Goal: Task Accomplishment & Management: Complete application form

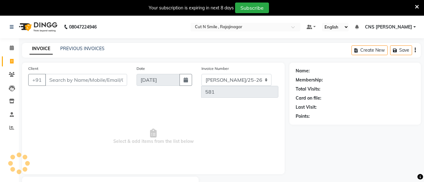
select select "service"
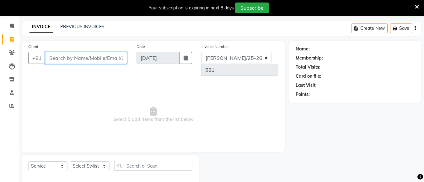
click at [69, 62] on input "Client" at bounding box center [86, 58] width 82 height 12
type input "8884635535"
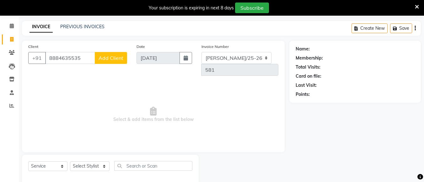
click at [119, 55] on span "Add Client" at bounding box center [111, 58] width 25 height 6
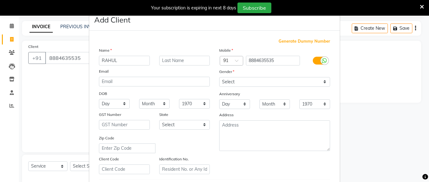
type input "RAHUL"
click at [236, 84] on select "Select Male Female Other Prefer Not To Say" at bounding box center [274, 82] width 111 height 10
select select "male"
click at [219, 77] on select "Select Male Female Other Prefer Not To Say" at bounding box center [274, 82] width 111 height 10
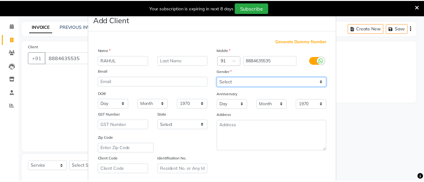
scroll to position [107, 0]
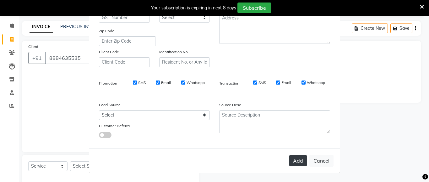
click at [292, 160] on button "Add" at bounding box center [298, 160] width 18 height 11
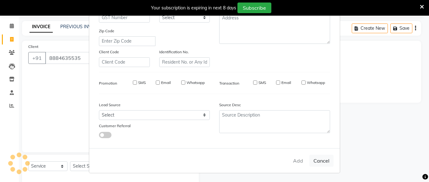
select select
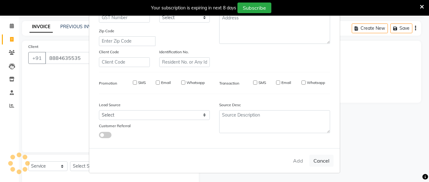
select select
checkbox input "false"
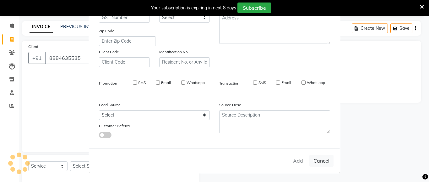
checkbox input "false"
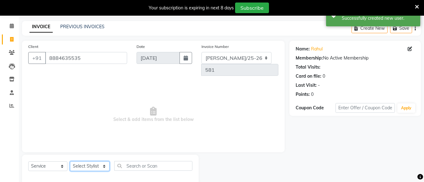
click at [103, 162] on select "Select Stylist Ali ML Ammu 3R Ankith VN Ash Mohammed 3R Atheek 3R Binitha 3R Bi…" at bounding box center [90, 167] width 40 height 10
select select "76423"
click at [70, 162] on select "Select Stylist Ali ML Ammu 3R Ankith VN Ash Mohammed 3R Atheek 3R Binitha 3R Bi…" at bounding box center [90, 167] width 40 height 10
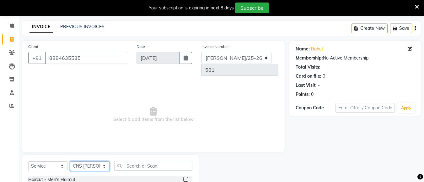
scroll to position [85, 0]
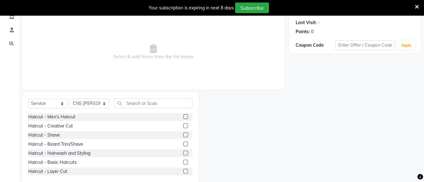
click at [183, 124] on label at bounding box center [185, 126] width 5 height 5
click at [183, 124] on input "checkbox" at bounding box center [185, 126] width 4 height 4
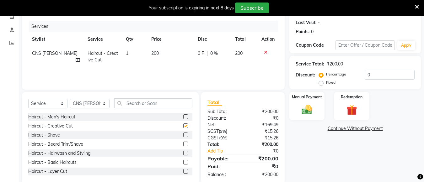
checkbox input "false"
click at [183, 142] on label at bounding box center [185, 144] width 5 height 5
click at [183, 143] on input "checkbox" at bounding box center [185, 145] width 4 height 4
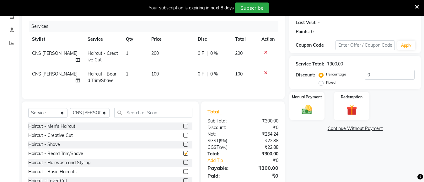
checkbox input "false"
click at [167, 108] on input "text" at bounding box center [153, 113] width 78 height 10
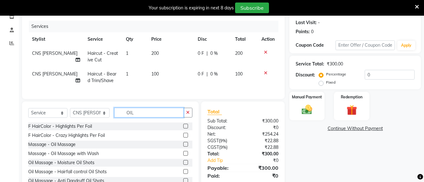
type input "OIL"
click at [183, 151] on label at bounding box center [185, 153] width 5 height 5
click at [183, 152] on input "checkbox" at bounding box center [185, 154] width 4 height 4
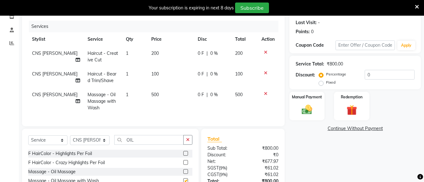
checkbox input "false"
click at [154, 92] on span "500" at bounding box center [155, 95] width 8 height 6
select select "76423"
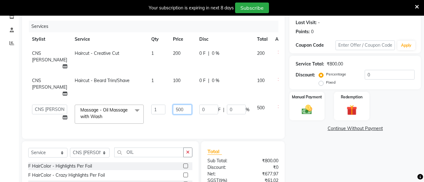
click at [173, 105] on input "500" at bounding box center [182, 110] width 19 height 10
type input "5"
type input "350"
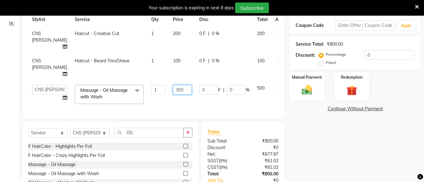
scroll to position [104, 0]
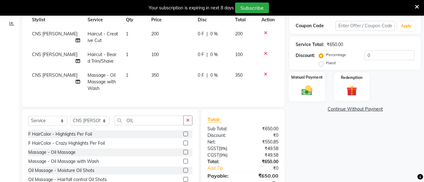
click at [294, 85] on div "Manual Payment" at bounding box center [307, 87] width 37 height 30
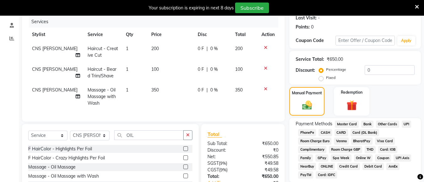
scroll to position [90, 0]
click at [156, 83] on td "350" at bounding box center [171, 96] width 46 height 27
select select "76423"
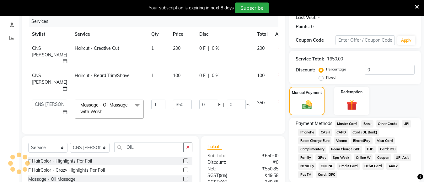
scroll to position [126, 0]
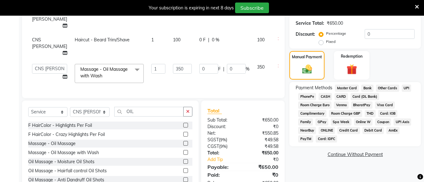
click at [325, 95] on span "CASH" at bounding box center [326, 96] width 14 height 7
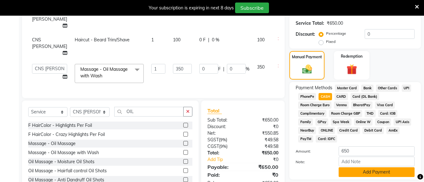
click at [381, 173] on button "Add Payment" at bounding box center [377, 173] width 76 height 10
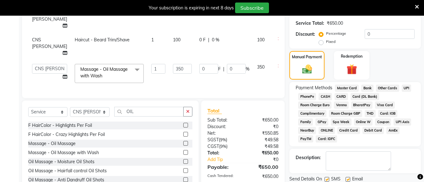
scroll to position [148, 0]
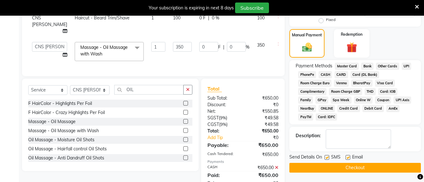
click at [341, 167] on button "Checkout" at bounding box center [355, 168] width 132 height 10
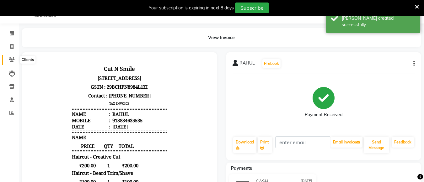
scroll to position [11, 0]
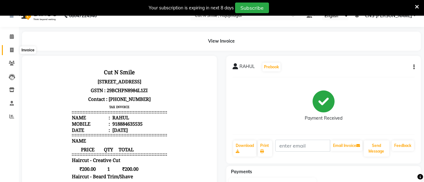
click at [11, 48] on icon at bounding box center [11, 50] width 3 height 5
select select "service"
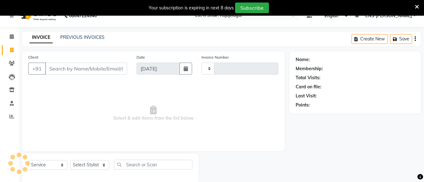
scroll to position [22, 0]
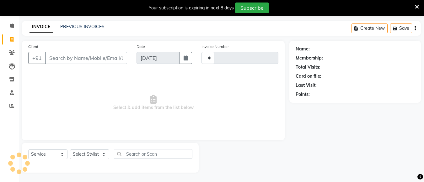
type input "124"
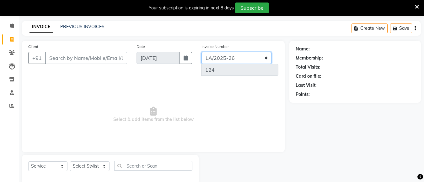
click at [238, 58] on select "[PERSON_NAME]/25-26 LA/2025-26 SH/25 CH/25 SA/25" at bounding box center [237, 58] width 70 height 12
select select "8154"
click at [202, 52] on select "[PERSON_NAME]/25-26 LA/2025-26 SH/25 CH/25 SA/25" at bounding box center [237, 58] width 70 height 12
type input "584"
click at [233, 68] on div "Invoice Number BOB/25-26 LA/2025-26 SH/25 CH/25 SA/25 584" at bounding box center [240, 62] width 87 height 38
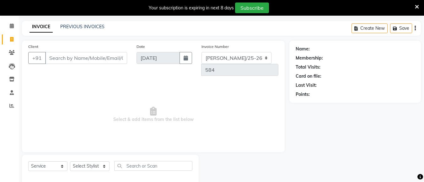
click at [87, 84] on span "Select & add items from the list below" at bounding box center [153, 115] width 250 height 63
click at [102, 162] on select "Select Stylist Ali ML Ammu 3R Ankith VN Ash Mohammed 3R Atheek 3R Binitha 3R Bi…" at bounding box center [90, 167] width 40 height 10
click at [176, 131] on span "Select & add items from the list below" at bounding box center [153, 115] width 250 height 63
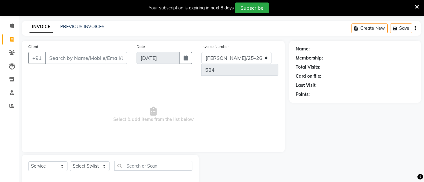
click at [255, 112] on span "Select & add items from the list below" at bounding box center [153, 115] width 250 height 63
click at [80, 102] on span "Select & add items from the list below" at bounding box center [153, 115] width 250 height 63
click at [90, 59] on input "Client" at bounding box center [86, 58] width 82 height 12
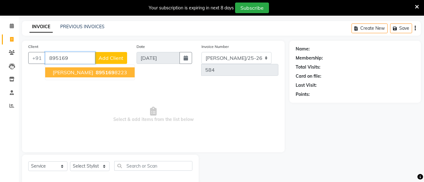
click at [94, 69] on button "Henry 895169 8223" at bounding box center [89, 73] width 89 height 10
type input "8951698223"
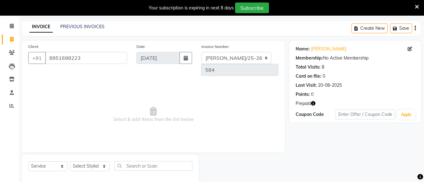
click at [316, 104] on icon "button" at bounding box center [313, 103] width 4 height 4
click at [93, 162] on select "Select Stylist Ali ML Ammu 3R Ankith VN Ash Mohammed 3R Atheek 3R Binitha 3R Bi…" at bounding box center [90, 167] width 40 height 10
select select "76423"
click at [70, 162] on select "Select Stylist Ali ML Ammu 3R Ankith VN Ash Mohammed 3R Atheek 3R Binitha 3R Bi…" at bounding box center [90, 167] width 40 height 10
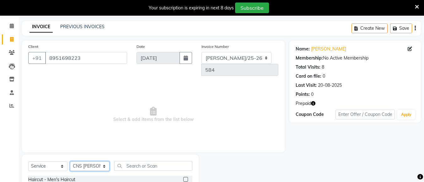
scroll to position [85, 0]
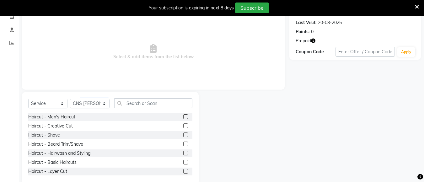
click at [183, 124] on label at bounding box center [185, 126] width 5 height 5
click at [183, 124] on input "checkbox" at bounding box center [185, 126] width 4 height 4
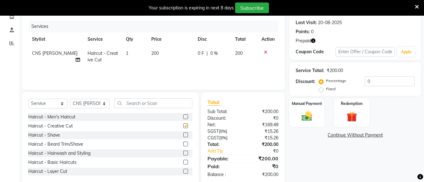
checkbox input "false"
click at [184, 141] on div at bounding box center [187, 145] width 9 height 8
click at [183, 142] on label at bounding box center [185, 144] width 5 height 5
click at [183, 143] on input "checkbox" at bounding box center [185, 145] width 4 height 4
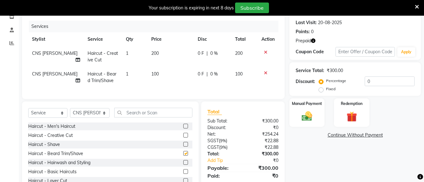
checkbox input "false"
click at [183, 160] on label at bounding box center [185, 162] width 5 height 5
click at [183, 161] on input "checkbox" at bounding box center [185, 163] width 4 height 4
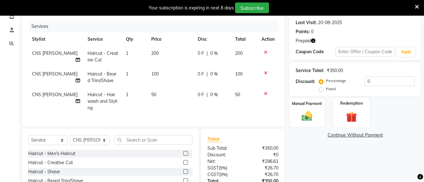
checkbox input "false"
click at [352, 113] on img at bounding box center [352, 117] width 18 height 14
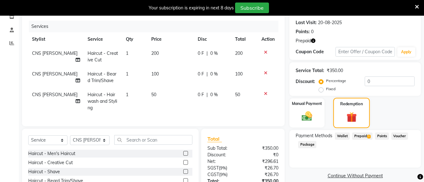
scroll to position [120, 0]
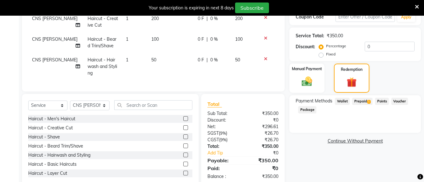
click at [358, 99] on span "Prepaid 1" at bounding box center [362, 101] width 20 height 7
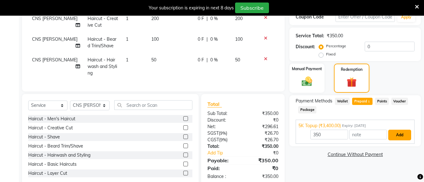
click at [396, 131] on button "Add" at bounding box center [399, 135] width 23 height 11
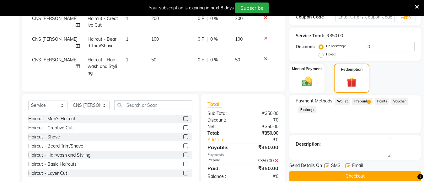
scroll to position [128, 0]
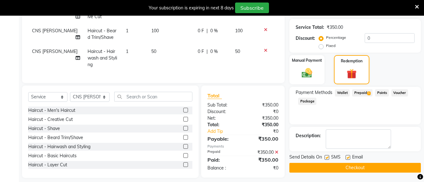
click at [352, 171] on button "Checkout" at bounding box center [355, 168] width 132 height 10
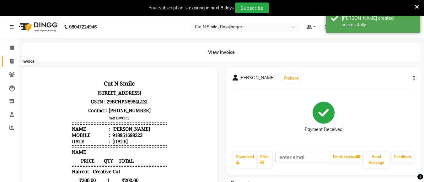
click at [9, 60] on span at bounding box center [11, 61] width 11 height 7
select select "service"
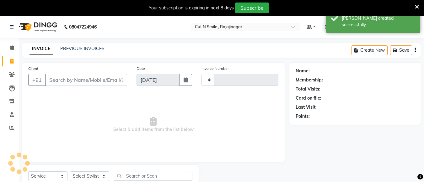
scroll to position [22, 0]
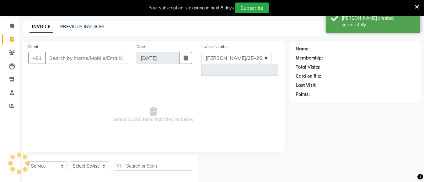
select select "7187"
type input "124"
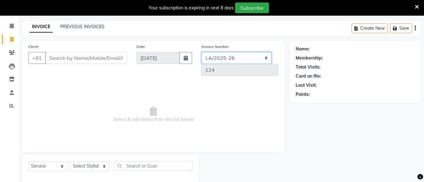
click at [231, 54] on select "[PERSON_NAME]/25-26 LA/2025-26 SH/25 CH/25 SA/25" at bounding box center [237, 58] width 70 height 12
select select "8154"
click at [202, 52] on select "[PERSON_NAME]/25-26 LA/2025-26 SH/25 CH/25 SA/25" at bounding box center [237, 58] width 70 height 12
type input "585"
click at [107, 136] on div "Client +91 Date 03-09-2025 Invoice Number BOB/25-26 LA/2025-26 SH/25 CH/25 SA/2…" at bounding box center [153, 97] width 263 height 112
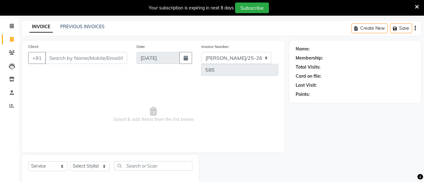
click at [228, 117] on span "Select & add items from the list below" at bounding box center [153, 115] width 250 height 63
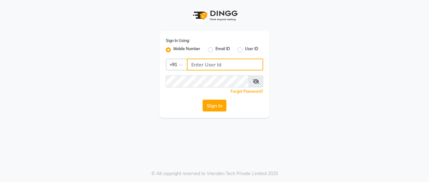
click at [201, 67] on input "Username" at bounding box center [225, 65] width 76 height 12
type input "8660779577"
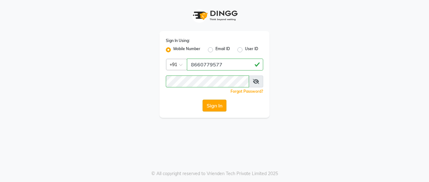
click at [213, 105] on button "Sign In" at bounding box center [215, 106] width 24 height 12
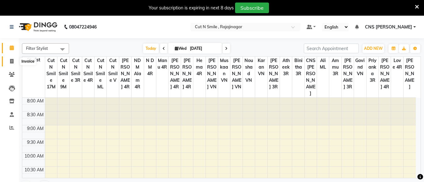
click at [10, 63] on icon at bounding box center [11, 61] width 3 height 5
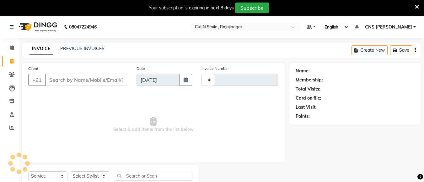
click at [10, 63] on icon at bounding box center [11, 61] width 3 height 5
select select "service"
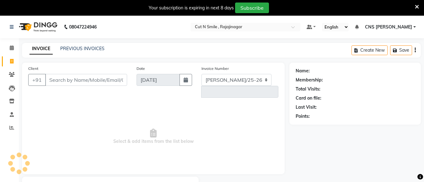
select select "7187"
type input "124"
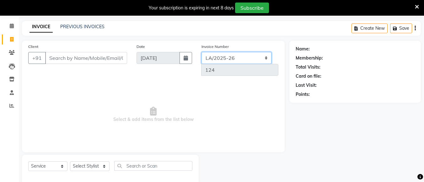
drag, startPoint x: 236, startPoint y: 58, endPoint x: 228, endPoint y: 66, distance: 12.0
click at [228, 66] on div "Invoice Number [PERSON_NAME]/25-26 LA/2025-26 SH/25 CH/25 SA/25 124" at bounding box center [240, 62] width 87 height 38
select select "8154"
click at [202, 52] on select "[PERSON_NAME]/25-26 LA/2025-26 SH/25 CH/25 SA/25" at bounding box center [237, 58] width 70 height 12
type input "585"
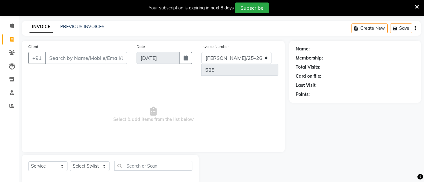
click at [417, 5] on icon at bounding box center [417, 7] width 4 height 6
